Goal: Find specific page/section: Find specific page/section

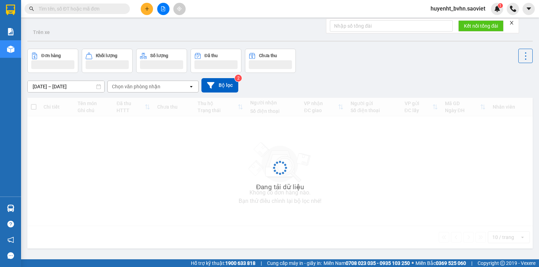
click at [70, 11] on input "text" at bounding box center [80, 9] width 83 height 8
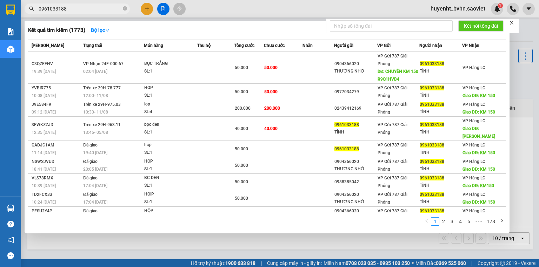
type input "0961033188"
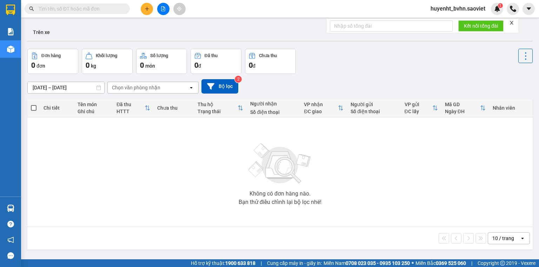
click at [87, 9] on input "text" at bounding box center [80, 9] width 83 height 8
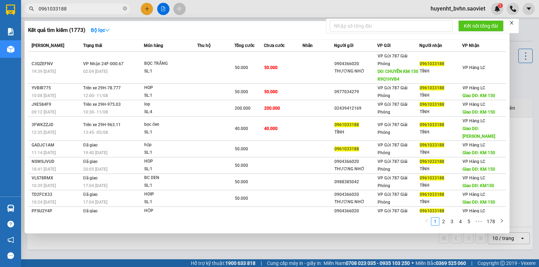
type input "0961033188"
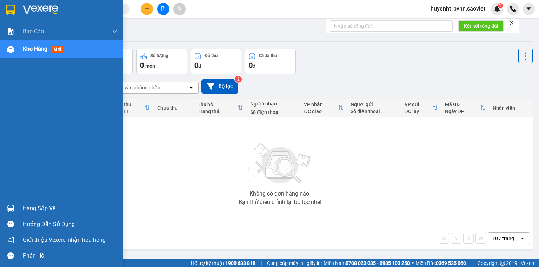
click at [21, 66] on div "Báo cáo 5. Doanh thu thực tế theo từng nhân viên Kho hàng mới" at bounding box center [61, 110] width 123 height 174
click at [28, 48] on span "Kho hàng" at bounding box center [35, 49] width 25 height 7
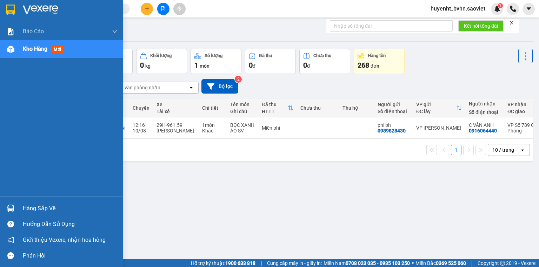
click at [57, 49] on span "mới" at bounding box center [57, 50] width 13 height 8
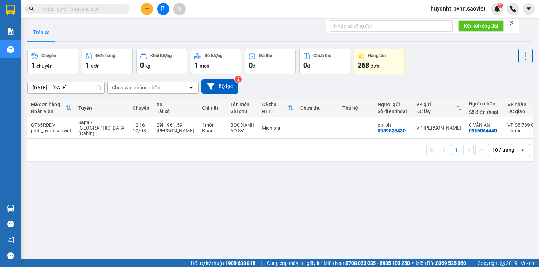
drag, startPoint x: 511, startPoint y: 20, endPoint x: 496, endPoint y: 32, distance: 19.2
click at [511, 20] on icon "close" at bounding box center [511, 22] width 5 height 5
click at [529, 7] on icon "caret-down" at bounding box center [529, 9] width 6 height 6
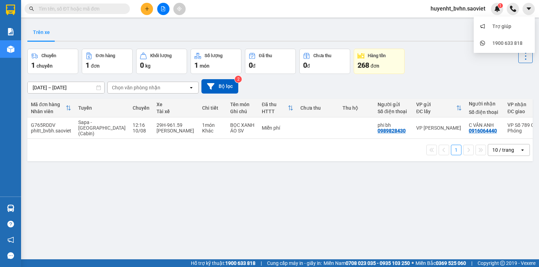
click at [456, 24] on div "Trên xe" at bounding box center [279, 33] width 505 height 19
